Goal: Task Accomplishment & Management: Manage account settings

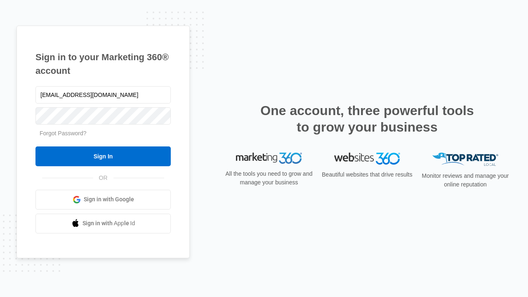
type input "[EMAIL_ADDRESS][DOMAIN_NAME]"
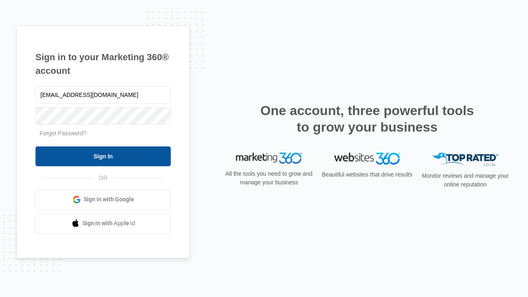
click at [103, 156] on input "Sign In" at bounding box center [103, 157] width 135 height 20
